Goal: Task Accomplishment & Management: Use online tool/utility

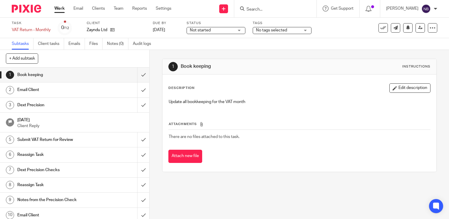
click at [60, 4] on div "Work Email Clients Team Reports Settings Work Email Clients Team Reports Settin…" at bounding box center [114, 8] width 132 height 17
drag, startPoint x: 60, startPoint y: 4, endPoint x: 60, endPoint y: 8, distance: 3.2
click at [60, 8] on link "Work" at bounding box center [59, 9] width 10 height 6
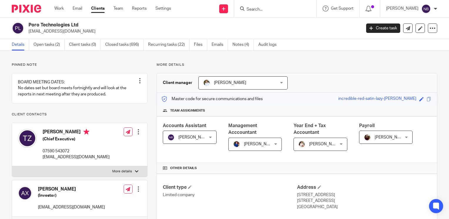
scroll to position [585, 0]
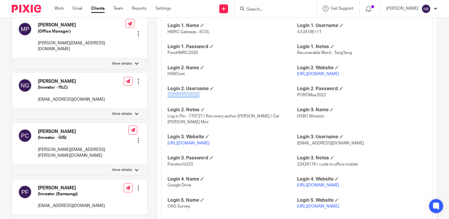
drag, startPoint x: 342, startPoint y: 80, endPoint x: 294, endPoint y: 81, distance: 47.9
click at [297, 77] on p "[URL][DOMAIN_NAME]" at bounding box center [361, 74] width 129 height 6
copy link "[URL][DOMAIN_NAME]"
drag, startPoint x: 198, startPoint y: 100, endPoint x: 167, endPoint y: 99, distance: 31.5
click at [167, 98] on p "HCampbellPORO" at bounding box center [231, 95] width 129 height 6
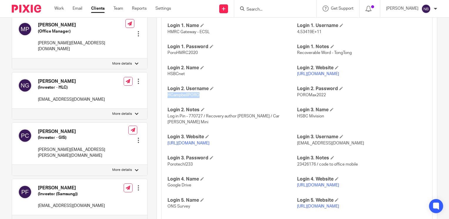
copy span "HCampbellPORO"
drag, startPoint x: 323, startPoint y: 102, endPoint x: 294, endPoint y: 102, distance: 28.8
click at [297, 98] on p "POROMax2022" at bounding box center [361, 95] width 129 height 6
copy span "POROMax2022"
drag, startPoint x: 197, startPoint y: 102, endPoint x: 163, endPoint y: 104, distance: 33.6
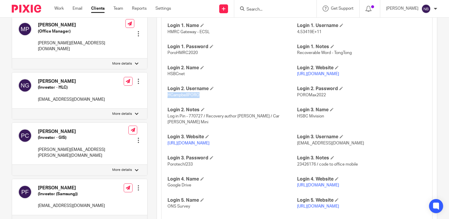
click at [163, 104] on div "HMRC Gateway User ID 765732737314 HMRC Gateway Password PoroHMRC2022! Login 1. …" at bounding box center [296, 114] width 271 height 249
copy span "HCampbellPORO"
click at [220, 98] on p "HCampbellPORO" at bounding box center [231, 95] width 129 height 6
copy span "HCampbellPORO"
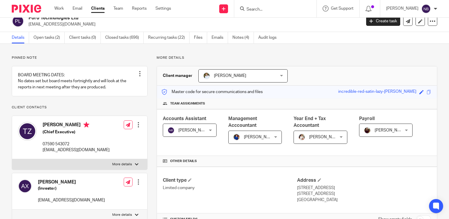
scroll to position [0, 0]
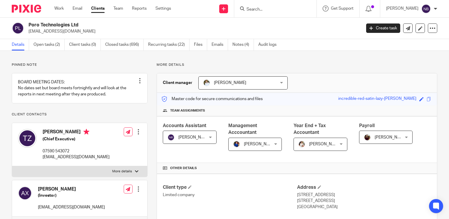
click at [281, 5] on form at bounding box center [277, 8] width 63 height 7
click at [279, 8] on input "Search" at bounding box center [272, 9] width 53 height 5
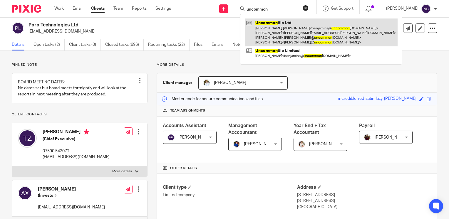
type input "uncommon"
click at [279, 34] on link at bounding box center [321, 33] width 153 height 28
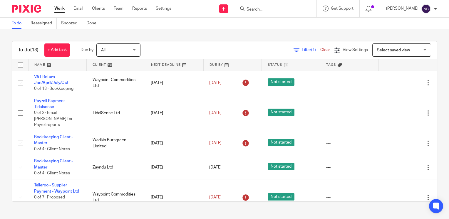
click at [45, 66] on link at bounding box center [57, 65] width 58 height 12
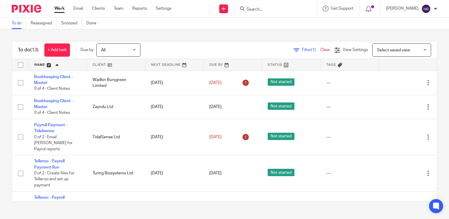
click at [45, 64] on link at bounding box center [57, 65] width 58 height 12
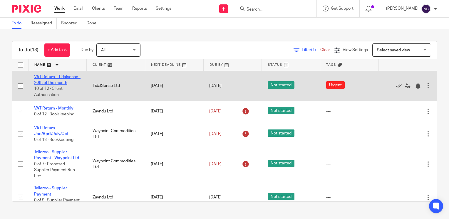
click at [40, 83] on link "VAT Return - Tidalsense - 20th of the month" at bounding box center [57, 80] width 46 height 10
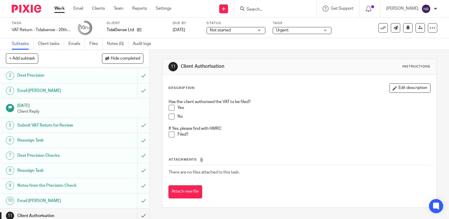
scroll to position [33, 0]
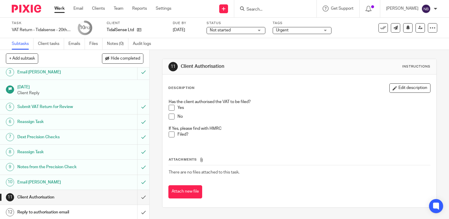
click at [169, 108] on span at bounding box center [172, 108] width 6 height 6
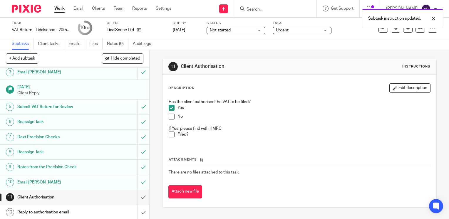
click at [169, 134] on span at bounding box center [172, 135] width 6 height 6
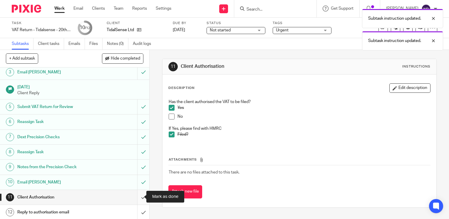
click at [140, 196] on input "submit" at bounding box center [74, 197] width 149 height 15
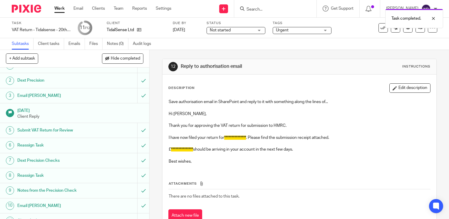
scroll to position [33, 0]
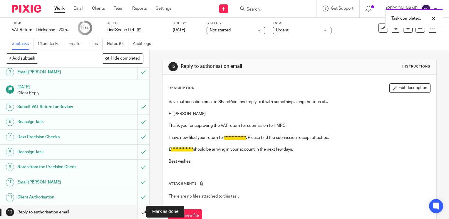
click at [136, 210] on input "submit" at bounding box center [74, 212] width 149 height 15
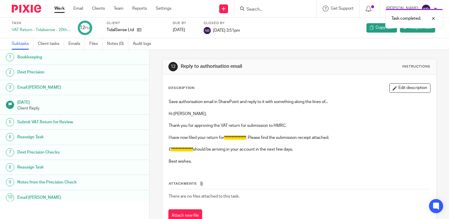
click at [65, 10] on link "Work" at bounding box center [59, 9] width 10 height 6
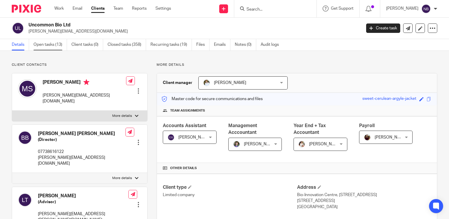
click at [42, 45] on link "Open tasks (13)" at bounding box center [49, 44] width 33 height 11
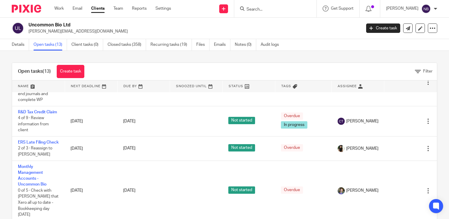
scroll to position [98, 0]
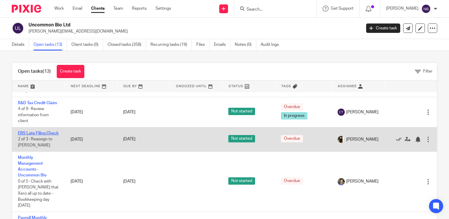
click at [33, 135] on link "ERS Late Filing Check" at bounding box center [38, 133] width 41 height 4
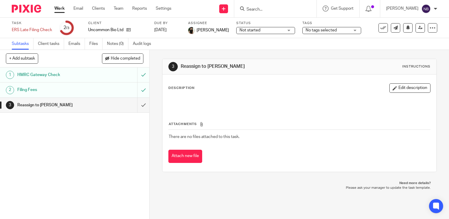
click at [36, 86] on h1 "Filing Fees" at bounding box center [55, 89] width 76 height 9
click at [423, 5] on img at bounding box center [425, 8] width 9 height 9
click at [414, 42] on span "Logout" at bounding box center [409, 41] width 13 height 4
